Goal: Navigation & Orientation: Find specific page/section

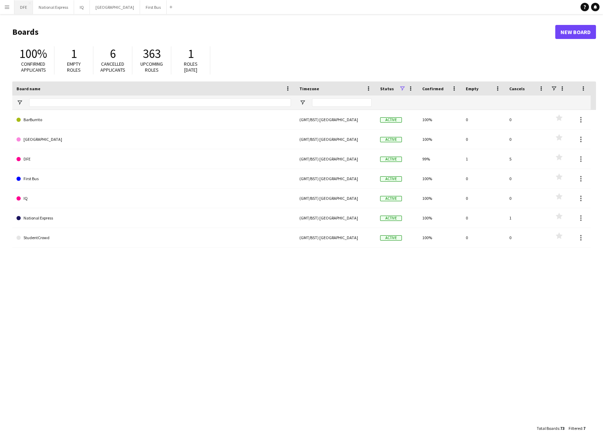
click at [24, 10] on button "DFE Close" at bounding box center [23, 7] width 19 height 14
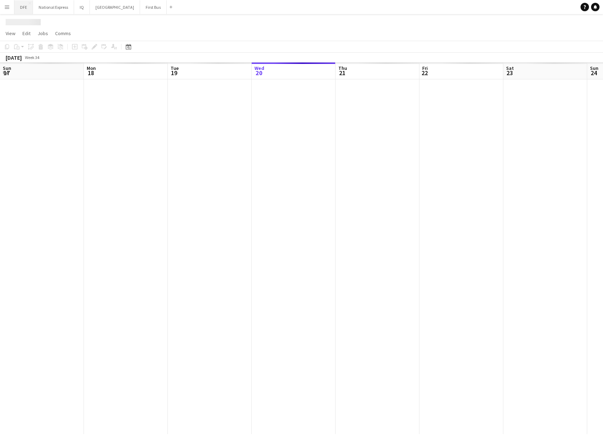
scroll to position [0, 168]
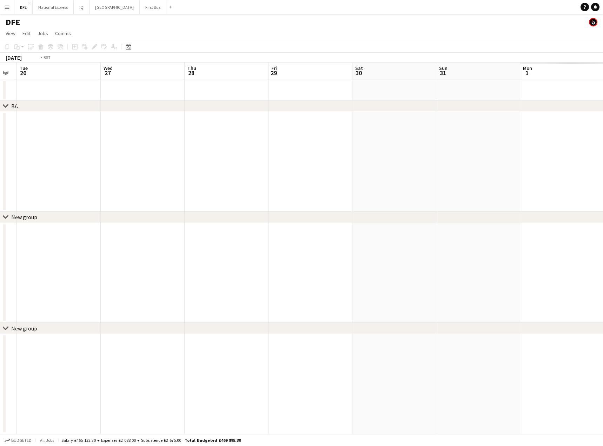
drag, startPoint x: 557, startPoint y: 175, endPoint x: 267, endPoint y: 181, distance: 290.2
click at [16, 208] on div "chevron-right BA chevron-right New group chevron-right New group Fri 22 Sat 23 …" at bounding box center [301, 247] width 603 height 371
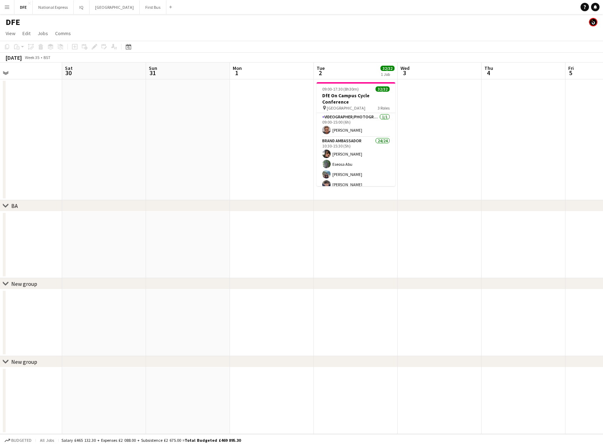
drag, startPoint x: 443, startPoint y: 154, endPoint x: -49, endPoint y: 189, distance: 493.5
click at [0, 189] on html "Menu Boards Boards Boards All jobs Status Workforce Workforce My Workforce Recr…" at bounding box center [301, 223] width 603 height 446
drag, startPoint x: 38, startPoint y: 161, endPoint x: 176, endPoint y: 154, distance: 138.4
click at [38, 162] on app-calendar-viewport "Wed 27 Thu 28 Fri 29 Sat 30 Sun 31 Mon 1 Tue 2 32/32 1 Job Wed 3 Thu 4 Fri 5 Sa…" at bounding box center [301, 247] width 603 height 371
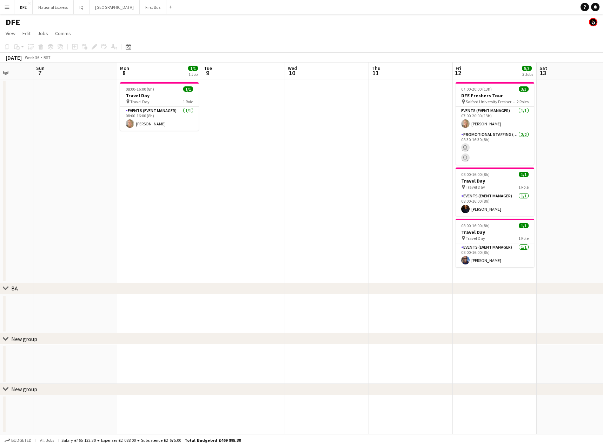
drag, startPoint x: 76, startPoint y: 146, endPoint x: 491, endPoint y: 121, distance: 416.1
click at [79, 147] on app-calendar-viewport "Wed 3 Thu 4 Fri 5 Sat 6 Sun 7 Mon 8 1/1 1 Job Tue 9 Wed 10 Thu 11 Fri 12 5/5 3 …" at bounding box center [301, 247] width 603 height 371
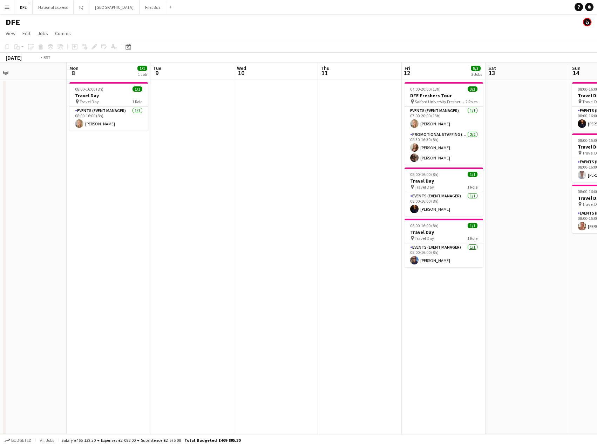
drag, startPoint x: 78, startPoint y: 155, endPoint x: 69, endPoint y: 157, distance: 9.2
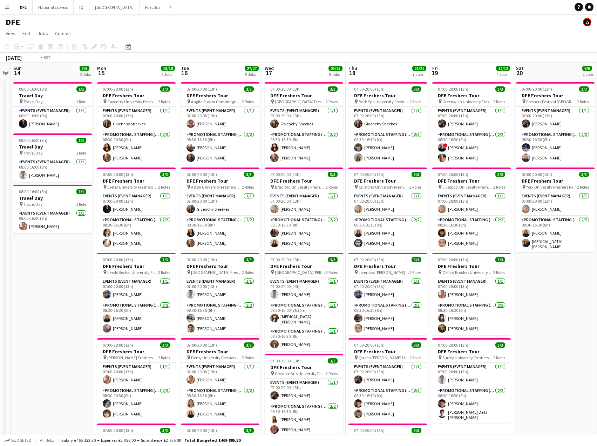
drag, startPoint x: 388, startPoint y: 156, endPoint x: 44, endPoint y: 159, distance: 344.5
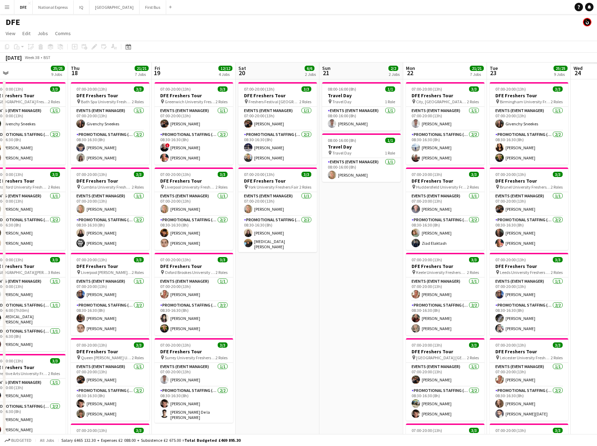
scroll to position [0, 238]
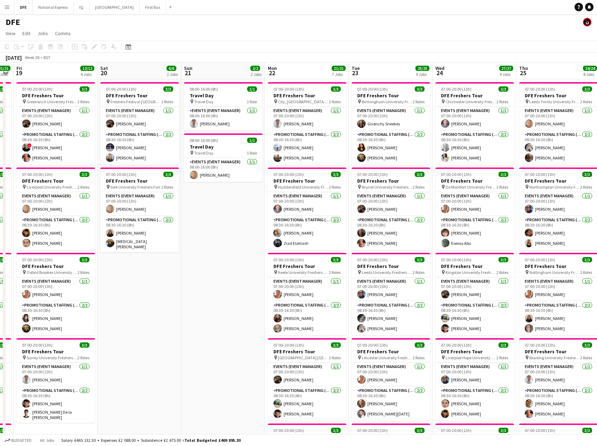
drag, startPoint x: 139, startPoint y: 149, endPoint x: -49, endPoint y: 153, distance: 188.1
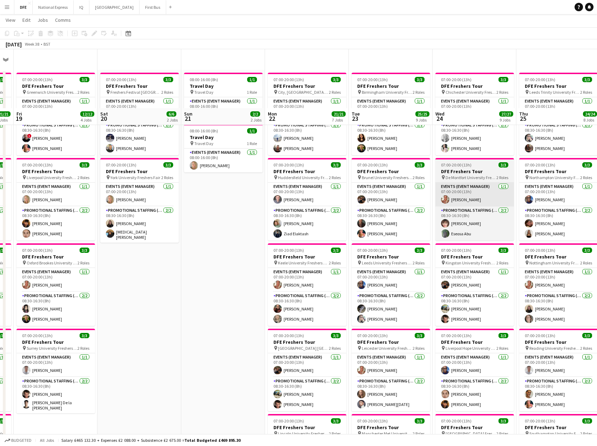
scroll to position [105, 0]
